Goal: Navigation & Orientation: Find specific page/section

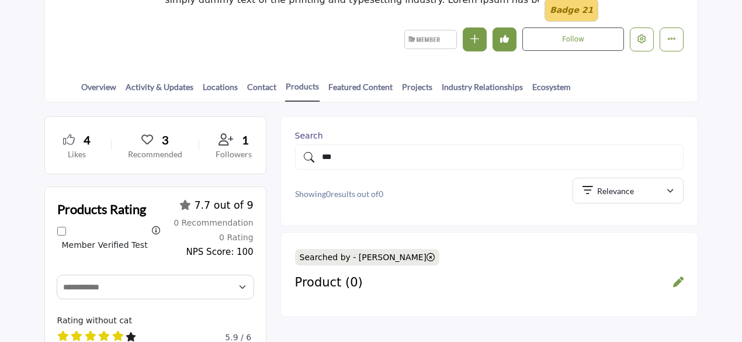
scroll to position [234, 0]
click at [221, 85] on link "Locations" at bounding box center [220, 91] width 36 height 20
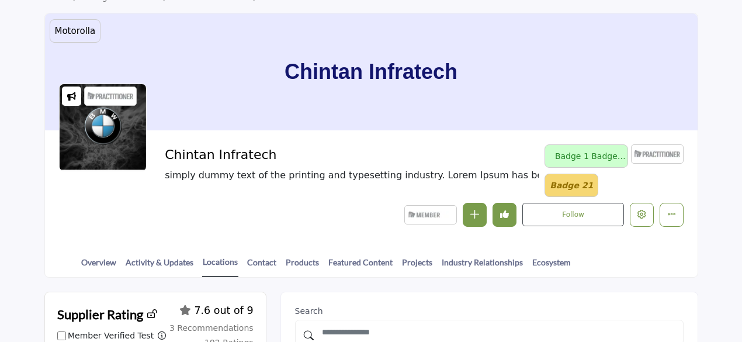
scroll to position [292, 0]
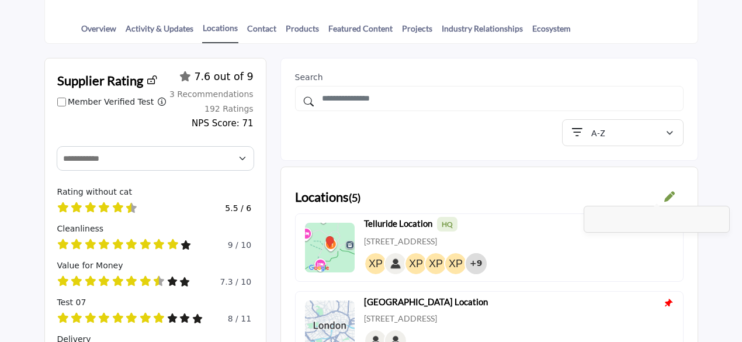
click at [667, 191] on div at bounding box center [669, 197] width 11 height 13
click at [667, 195] on div at bounding box center [669, 197] width 11 height 13
